Goal: Task Accomplishment & Management: Manage account settings

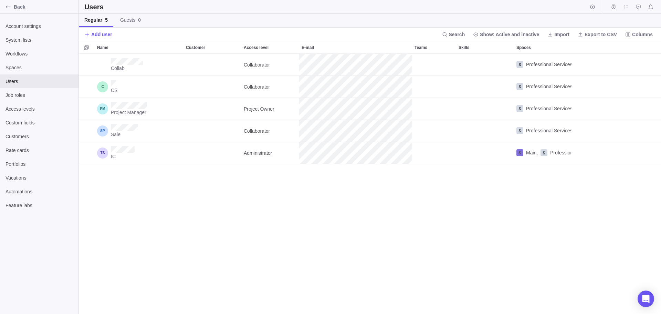
scroll to position [255, 577]
click at [125, 204] on div "Collab Collaborator Professional Services CS Collaborator Professional Services…" at bounding box center [370, 184] width 583 height 260
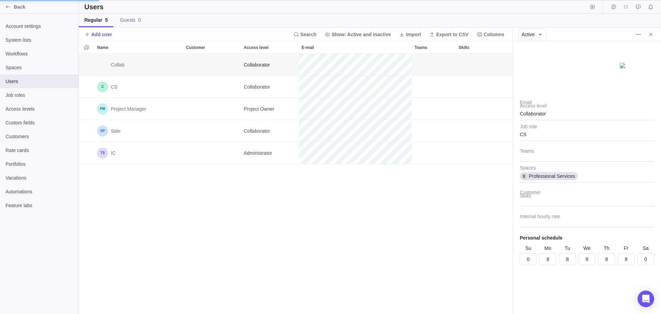
scroll to position [255, 429]
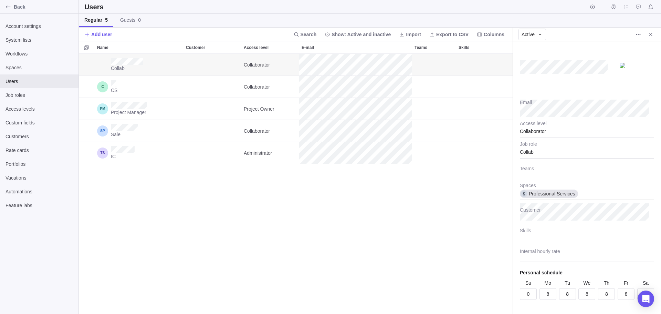
click at [446, 232] on div "Collab Collaborator Professional Services CS Collaborator Professional Services…" at bounding box center [296, 184] width 434 height 260
click at [21, 110] on span "Access levels" at bounding box center [40, 108] width 68 height 7
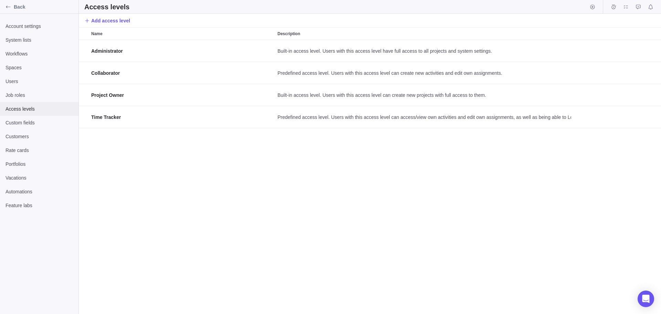
scroll to position [269, 577]
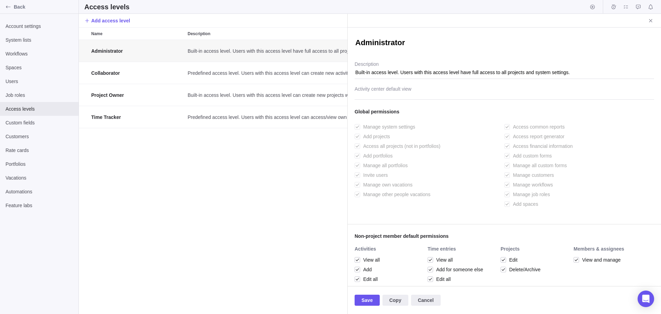
click at [393, 38] on textarea "Administrator" at bounding box center [505, 44] width 300 height 12
click at [459, 57] on div "Administrator" at bounding box center [505, 43] width 300 height 31
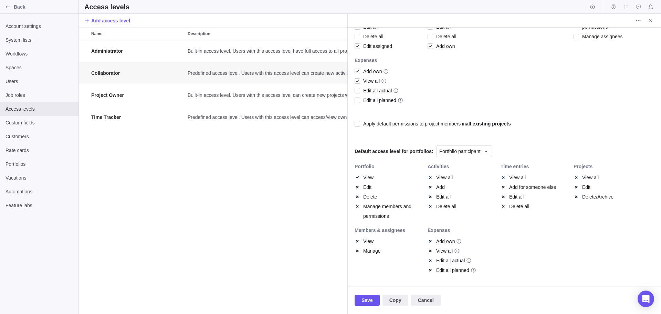
scroll to position [256, 0]
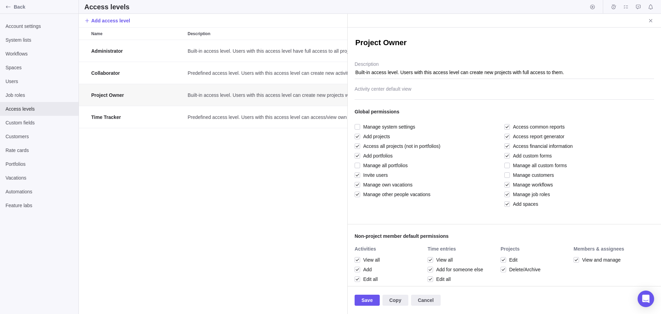
click at [462, 50] on div "Project Owner" at bounding box center [505, 44] width 300 height 13
click at [404, 75] on textarea "Built-in access level. Users with this access level can create new projects wit…" at bounding box center [505, 70] width 300 height 18
type textarea "x"
click at [376, 89] on div at bounding box center [505, 90] width 300 height 17
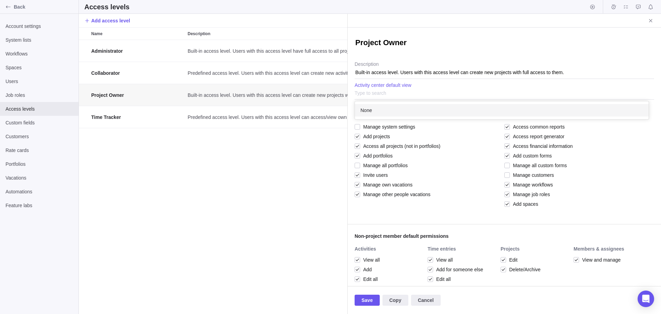
click at [287, 182] on body "Back Account settings System lists Workflows Spaces Users Job roles Access leve…" at bounding box center [330, 157] width 661 height 314
